Goal: Navigation & Orientation: Find specific page/section

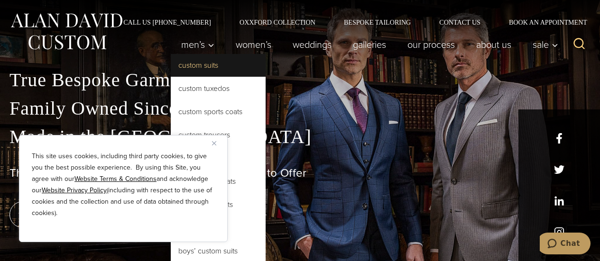
click at [188, 66] on link "Custom Suits" at bounding box center [218, 65] width 95 height 23
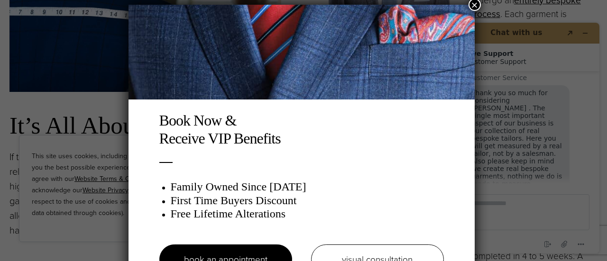
scroll to position [5, 0]
